Goal: Find specific page/section: Find specific page/section

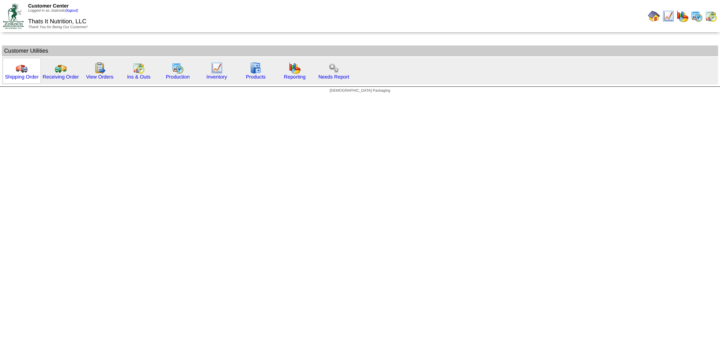
click at [23, 69] on img at bounding box center [22, 68] width 12 height 12
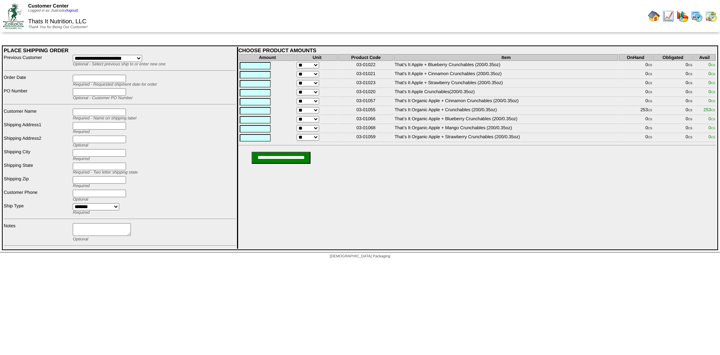
click at [696, 14] on img at bounding box center [697, 16] width 12 height 12
